Goal: Transaction & Acquisition: Subscribe to service/newsletter

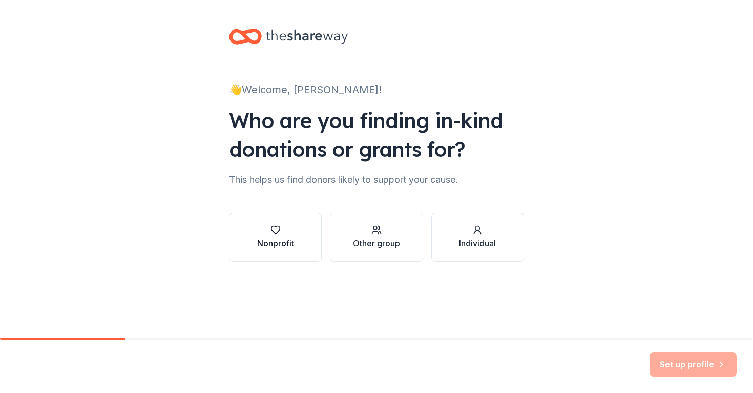
click at [290, 232] on div "button" at bounding box center [275, 230] width 37 height 10
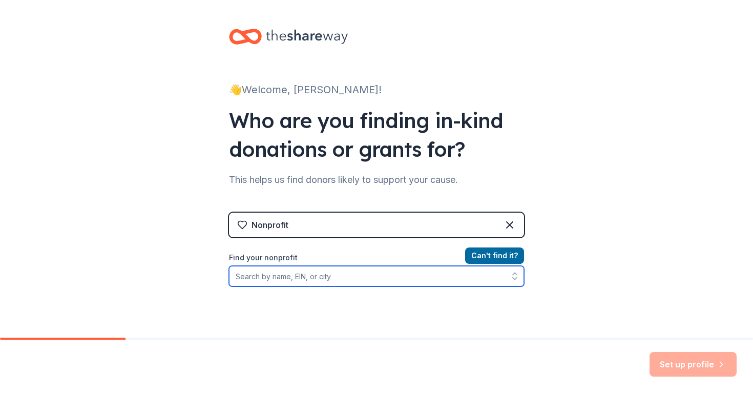
click at [504, 282] on input "Find your nonprofit" at bounding box center [376, 276] width 295 height 20
type input "C"
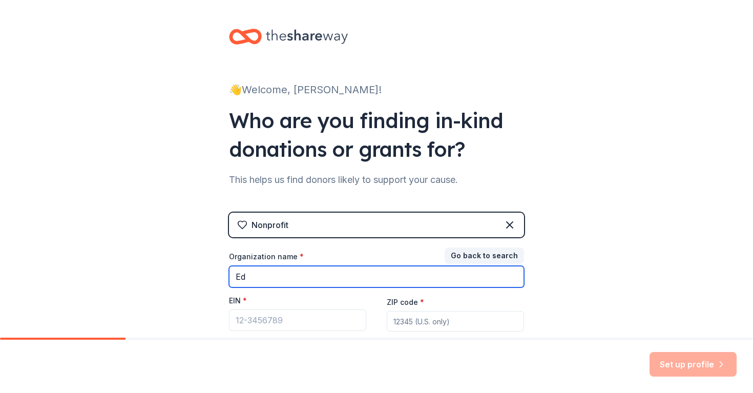
type input "E"
type input "[GEOGRAPHIC_DATA] PTO"
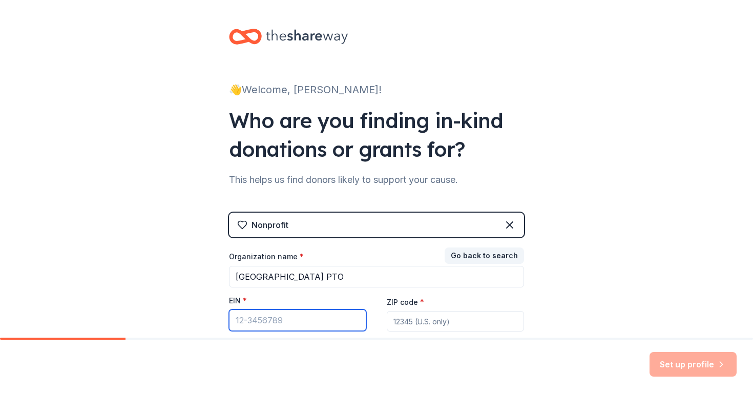
click at [340, 324] on input "EIN *" at bounding box center [297, 320] width 137 height 22
paste input "[US_EMPLOYER_IDENTIFICATION_NUMBER]"
type input "[US_EMPLOYER_IDENTIFICATION_NUMBER]"
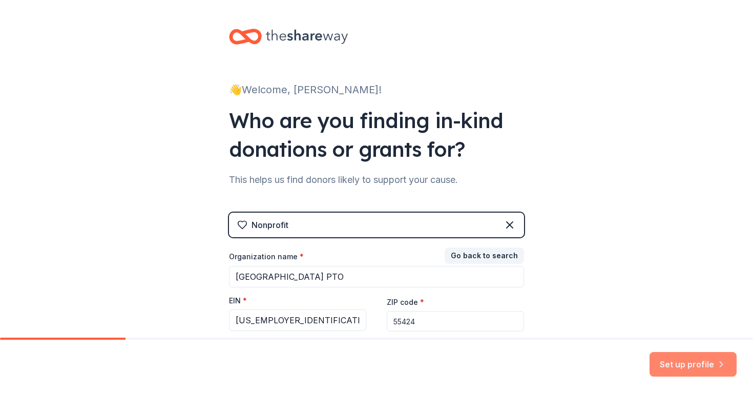
type input "55424"
click at [696, 368] on button "Set up profile" at bounding box center [692, 364] width 87 height 25
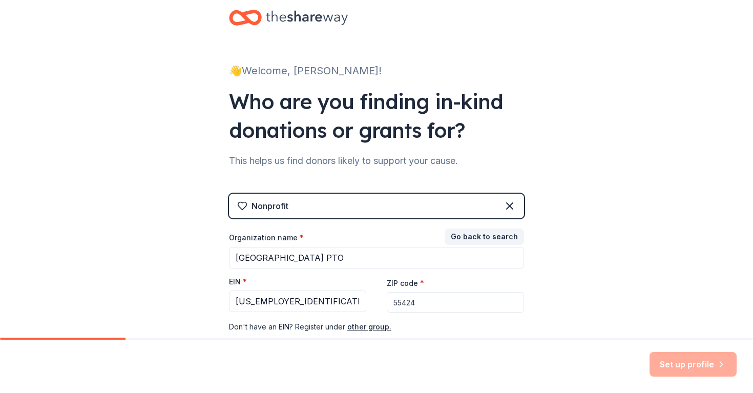
scroll to position [20, 0]
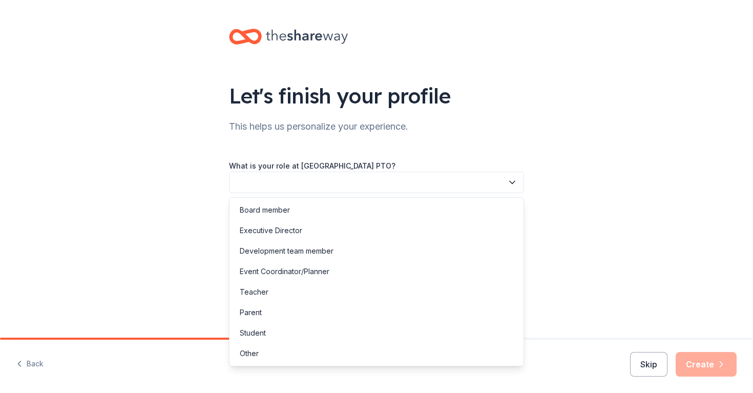
click at [513, 176] on button "button" at bounding box center [376, 183] width 295 height 22
click at [494, 312] on div "Parent" at bounding box center [376, 312] width 290 height 20
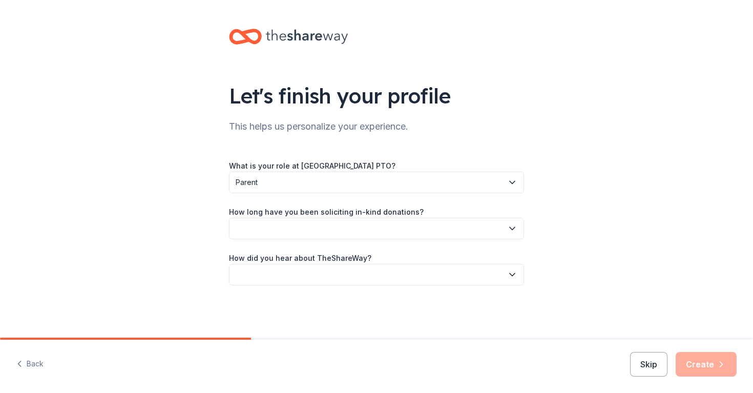
click at [495, 232] on button "button" at bounding box center [376, 229] width 295 height 22
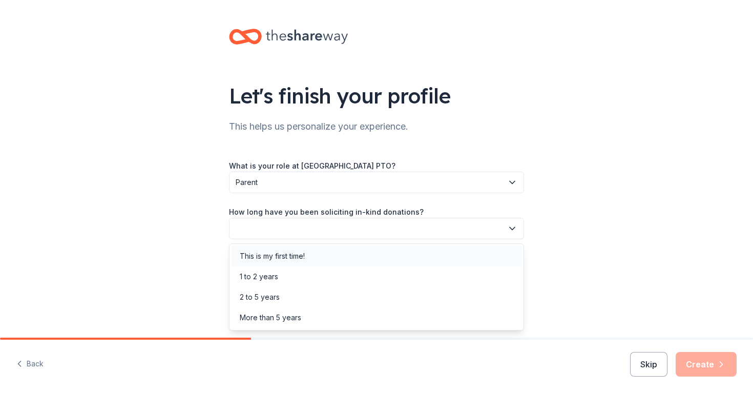
click at [488, 255] on div "This is my first time!" at bounding box center [376, 256] width 290 height 20
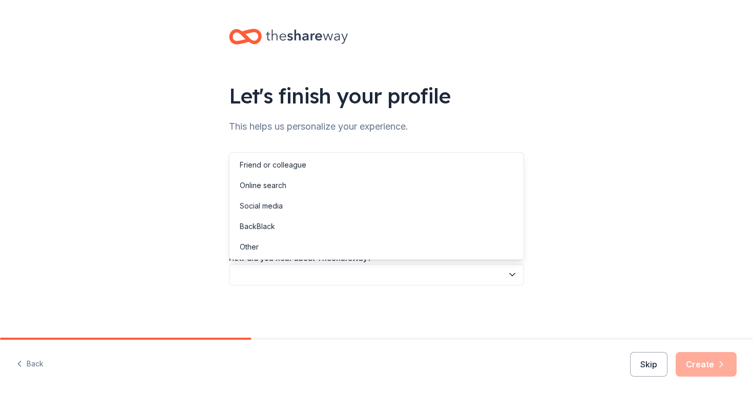
click at [487, 270] on button "button" at bounding box center [376, 275] width 295 height 22
click at [487, 186] on div "Online search" at bounding box center [376, 185] width 290 height 20
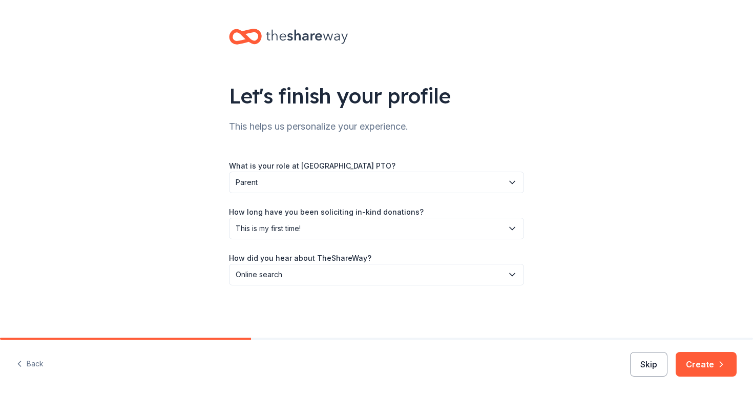
click at [654, 363] on button "Skip" at bounding box center [648, 364] width 37 height 25
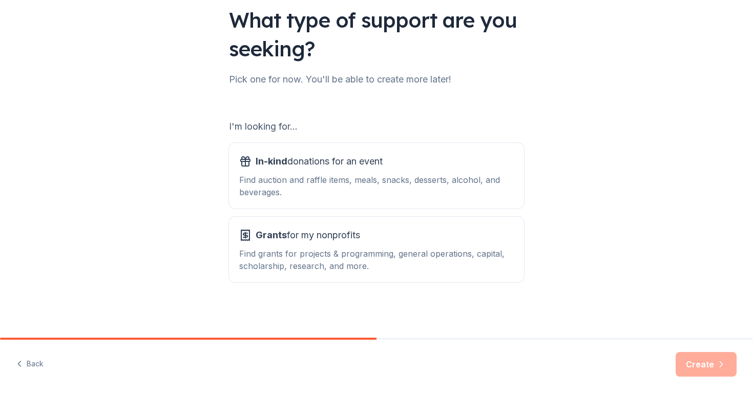
scroll to position [76, 0]
click at [467, 171] on div "In-kind donations for an event Find auction and raffle items, meals, snacks, de…" at bounding box center [376, 175] width 274 height 45
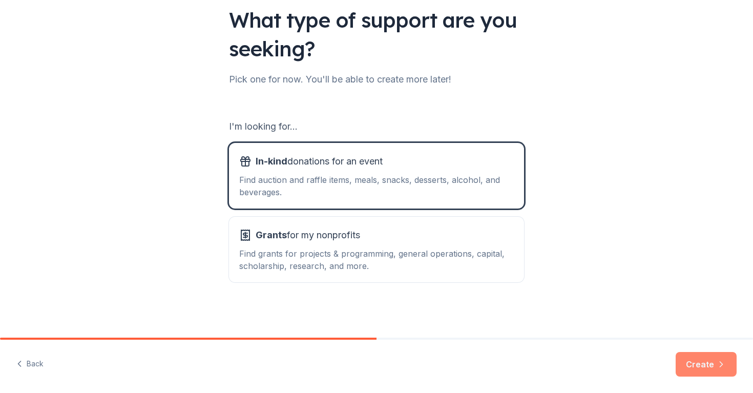
click at [712, 368] on button "Create" at bounding box center [705, 364] width 61 height 25
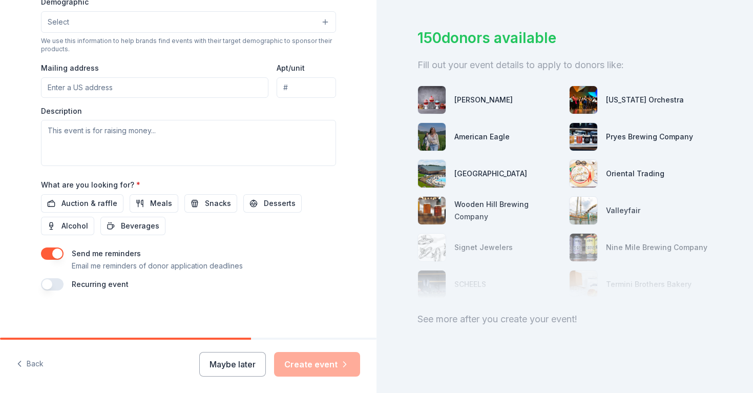
scroll to position [342, 0]
click at [234, 362] on button "Maybe later" at bounding box center [232, 364] width 67 height 25
click at [232, 369] on button "Maybe later" at bounding box center [232, 364] width 67 height 25
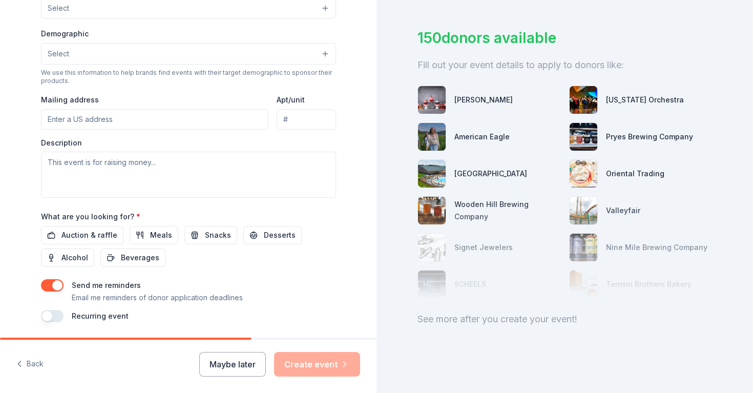
scroll to position [303, 0]
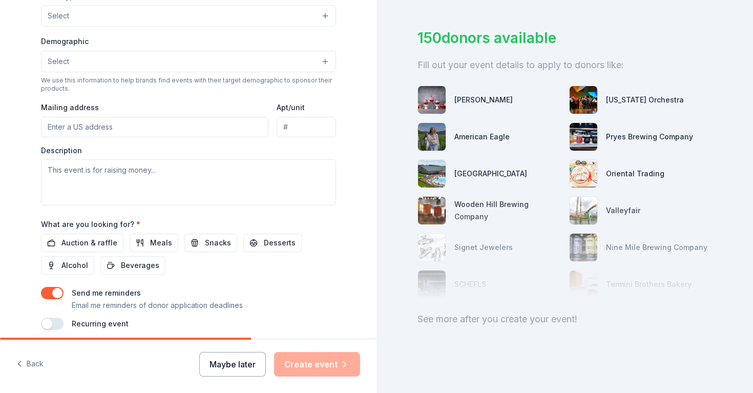
click at [233, 357] on button "Maybe later" at bounding box center [232, 364] width 67 height 25
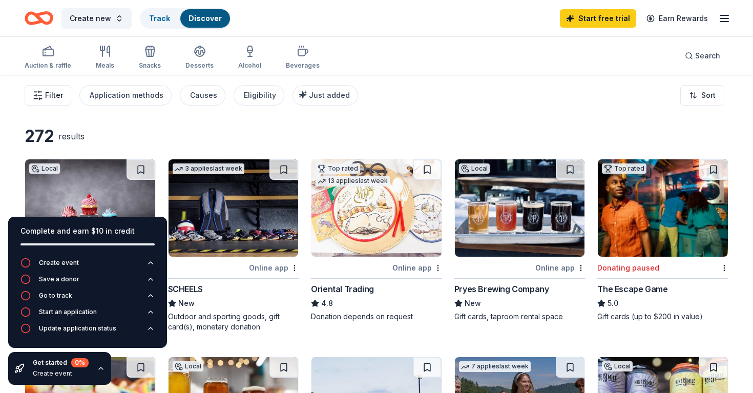
click at [57, 91] on span "Filter" at bounding box center [54, 95] width 18 height 12
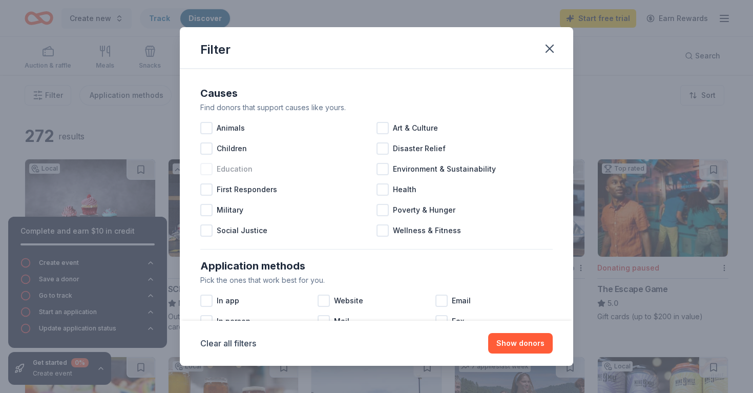
click at [208, 171] on div at bounding box center [206, 169] width 12 height 12
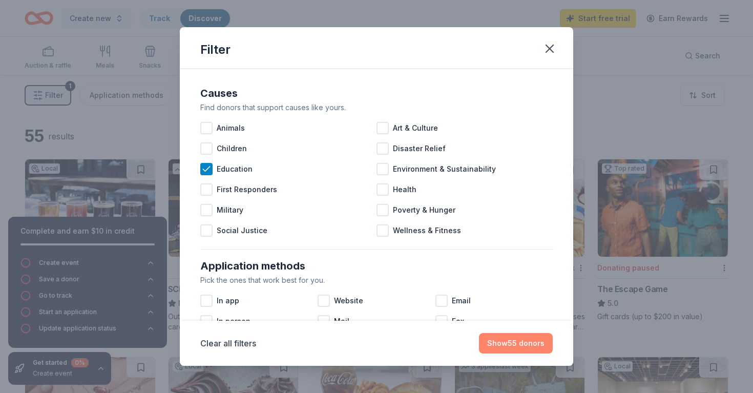
click at [536, 345] on button "Show 55 donors" at bounding box center [516, 343] width 74 height 20
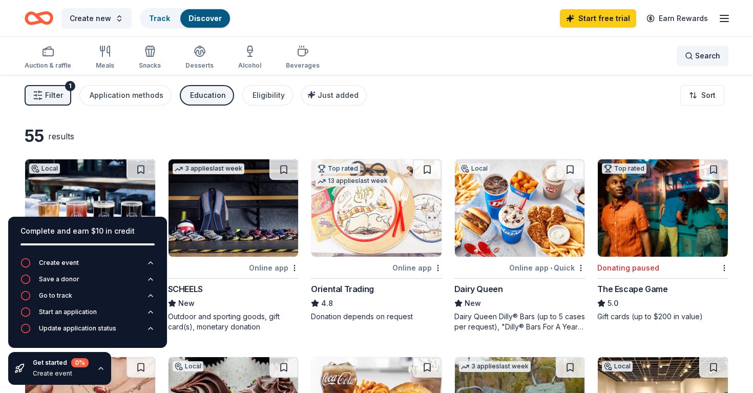
click at [692, 59] on div "Search" at bounding box center [702, 56] width 35 height 12
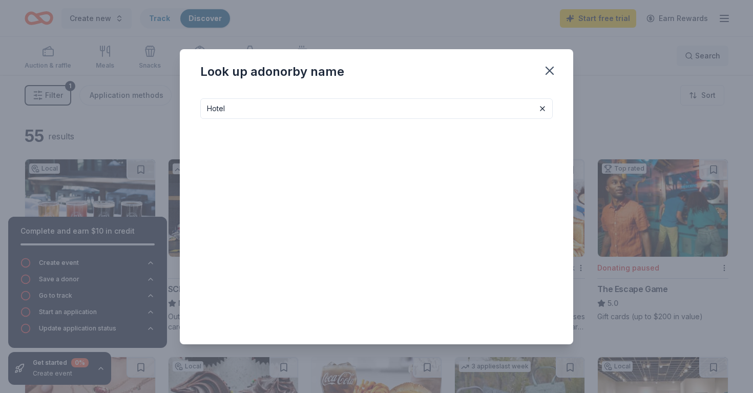
type input "Hotel"
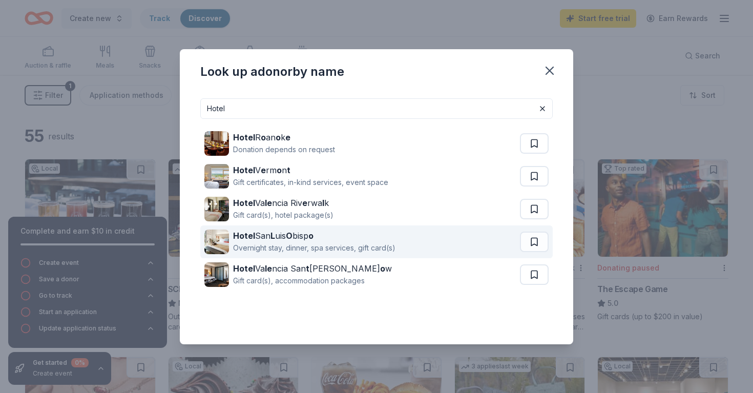
click at [221, 243] on img at bounding box center [216, 241] width 25 height 25
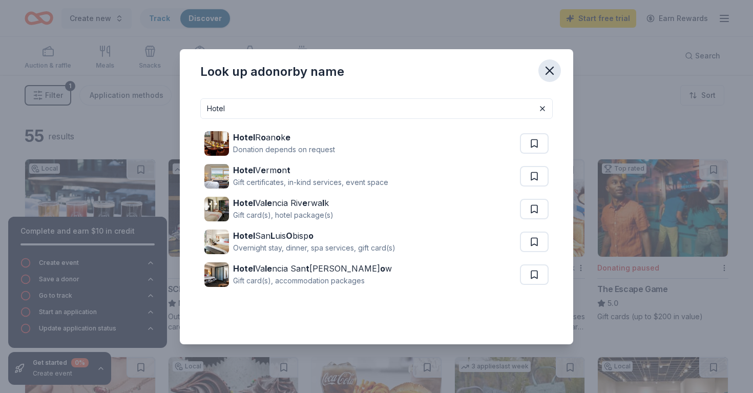
click at [546, 69] on icon "button" at bounding box center [549, 70] width 14 height 14
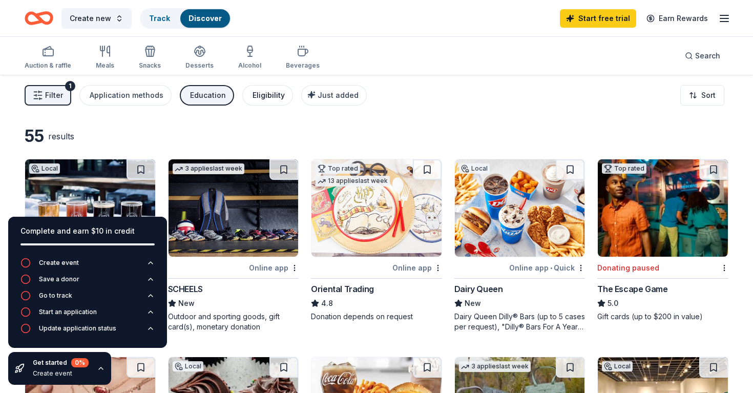
click at [255, 95] on div "Eligibility" at bounding box center [268, 95] width 32 height 12
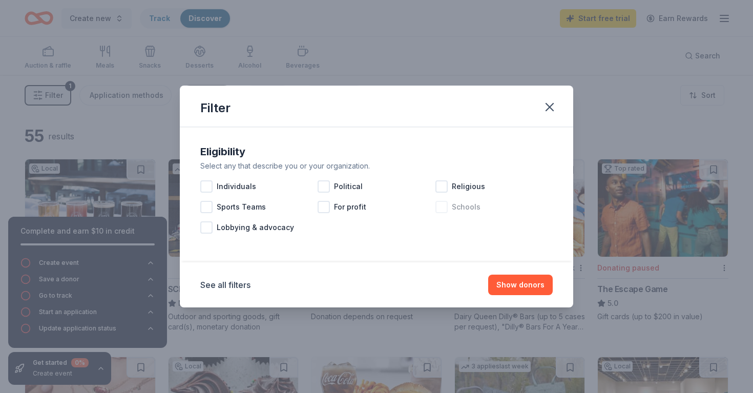
click at [441, 209] on div at bounding box center [441, 207] width 12 height 12
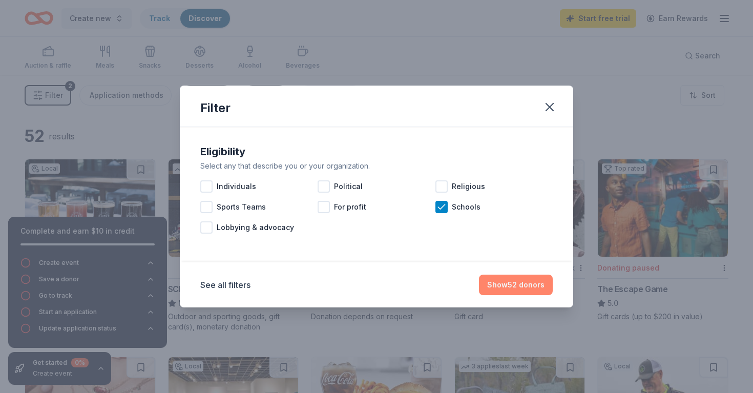
click at [525, 289] on button "Show 52 donors" at bounding box center [516, 284] width 74 height 20
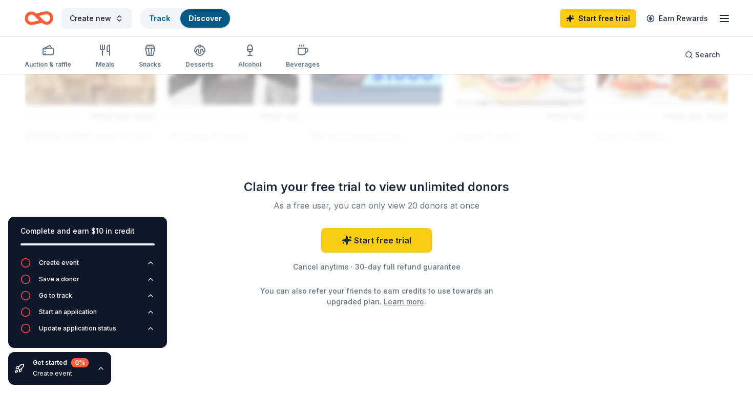
scroll to position [967, 0]
click at [377, 242] on link "Start free trial" at bounding box center [376, 240] width 111 height 25
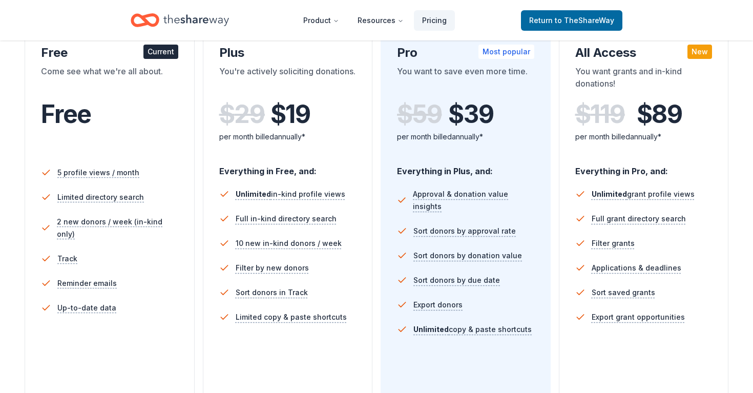
scroll to position [159, 0]
